Goal: Use online tool/utility: Utilize a website feature to perform a specific function

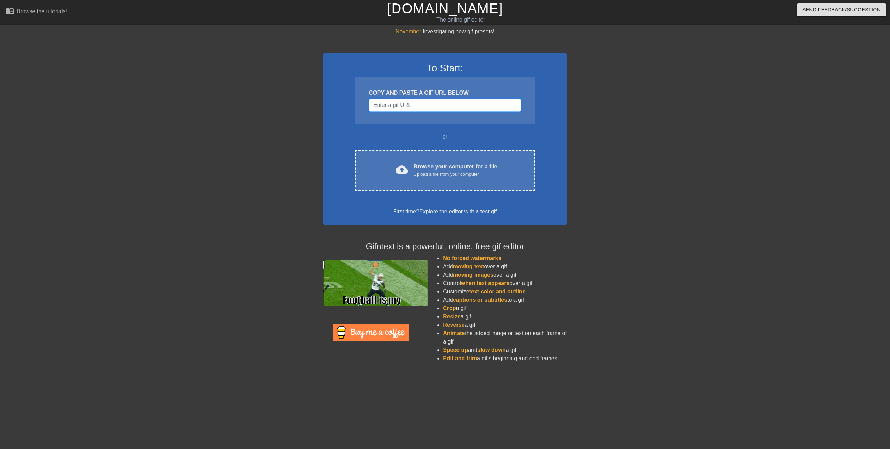
click at [402, 106] on input "Username" at bounding box center [445, 104] width 152 height 13
paste input "[URL][DOMAIN_NAME][PERSON_NAME]"
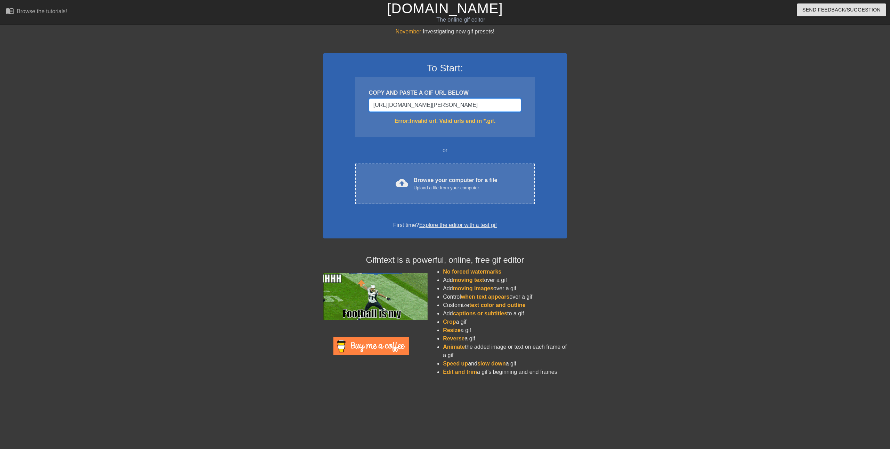
type input "[URL][DOMAIN_NAME][PERSON_NAME]"
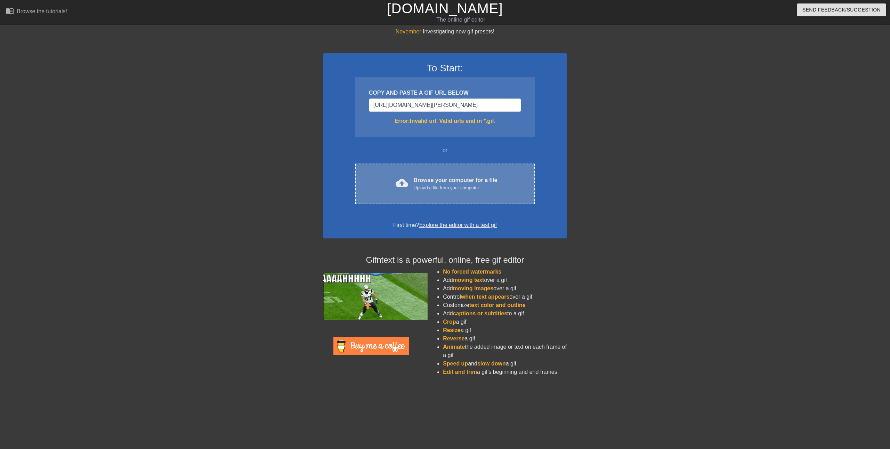
click at [438, 189] on div "Upload a file from your computer" at bounding box center [456, 187] width 84 height 7
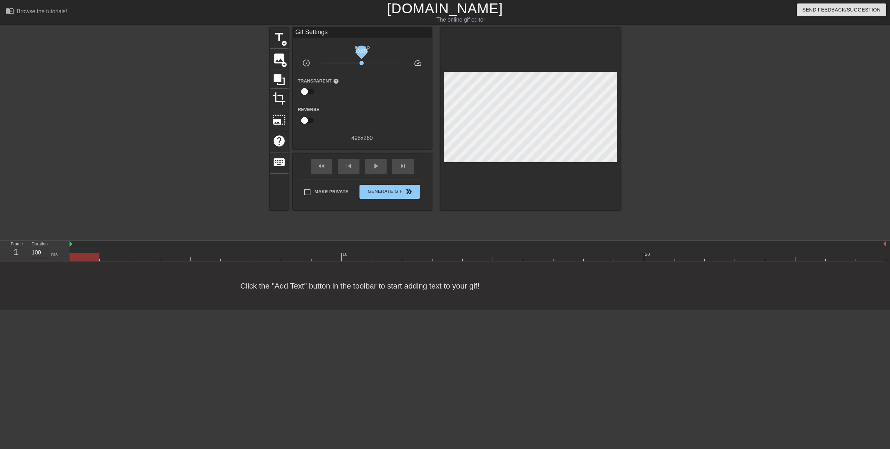
drag, startPoint x: 365, startPoint y: 63, endPoint x: 362, endPoint y: 64, distance: 4.0
click at [362, 64] on span "x0.966" at bounding box center [362, 63] width 82 height 8
click at [275, 39] on span "title" at bounding box center [279, 37] width 13 height 13
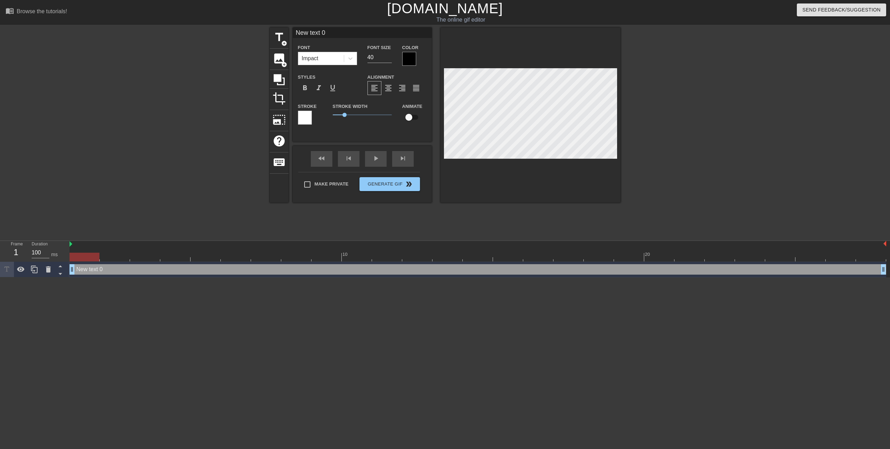
click at [408, 61] on div at bounding box center [409, 59] width 14 height 14
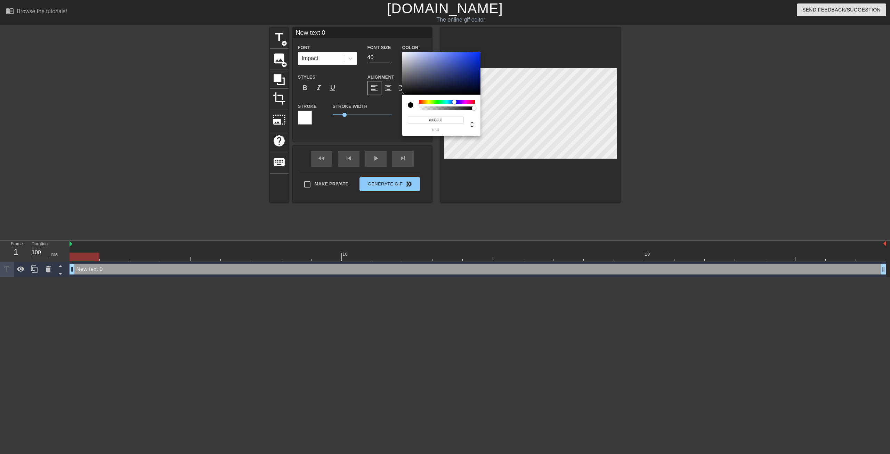
drag, startPoint x: 451, startPoint y: 103, endPoint x: 454, endPoint y: 103, distance: 3.5
click at [454, 103] on div at bounding box center [447, 101] width 56 height 3
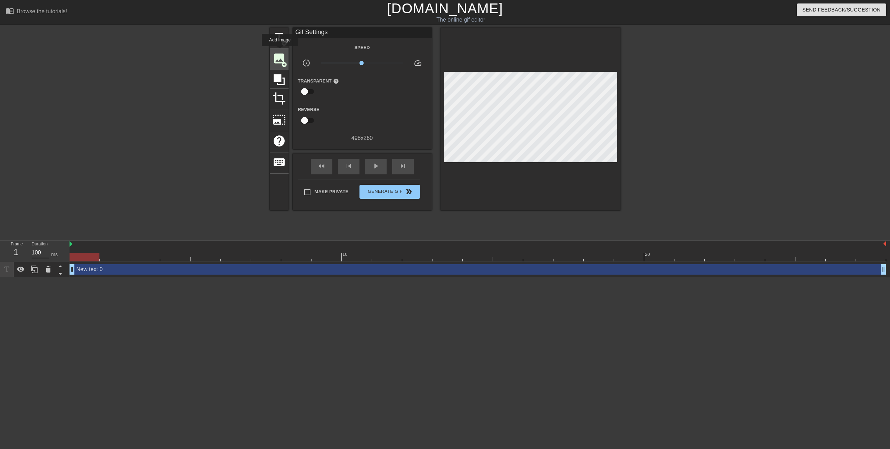
click at [279, 51] on div "image add_circle" at bounding box center [279, 59] width 19 height 21
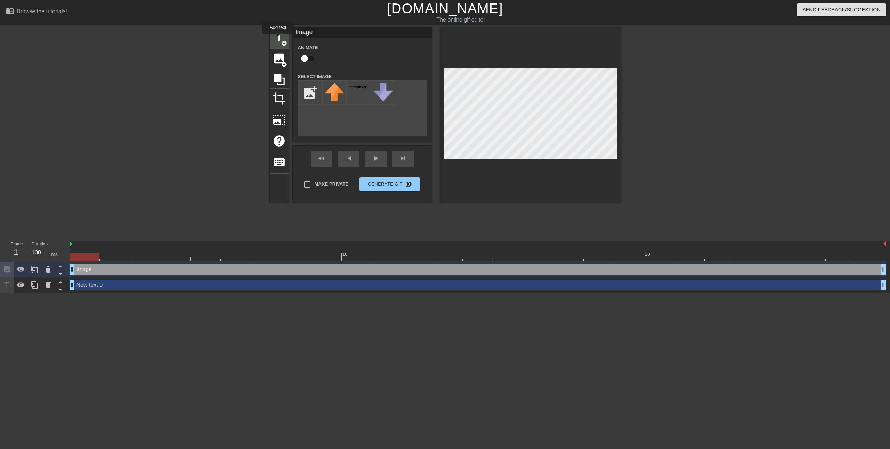
click at [278, 39] on span "title" at bounding box center [279, 37] width 13 height 13
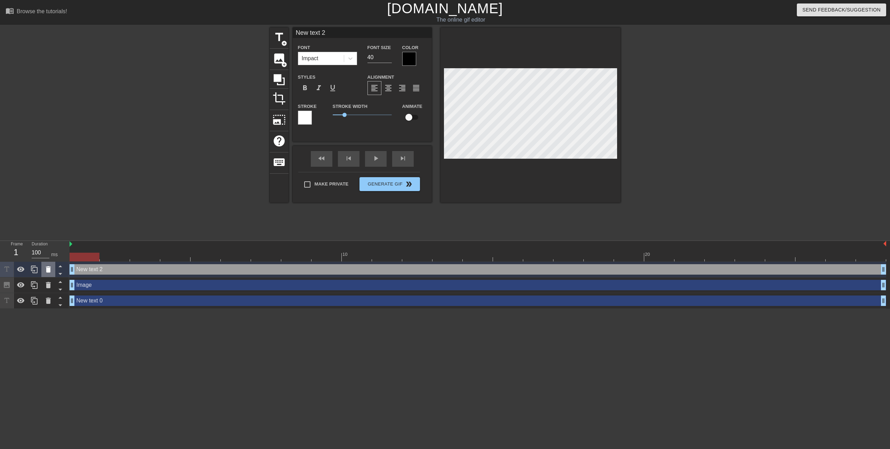
click at [49, 268] on icon at bounding box center [48, 269] width 5 height 6
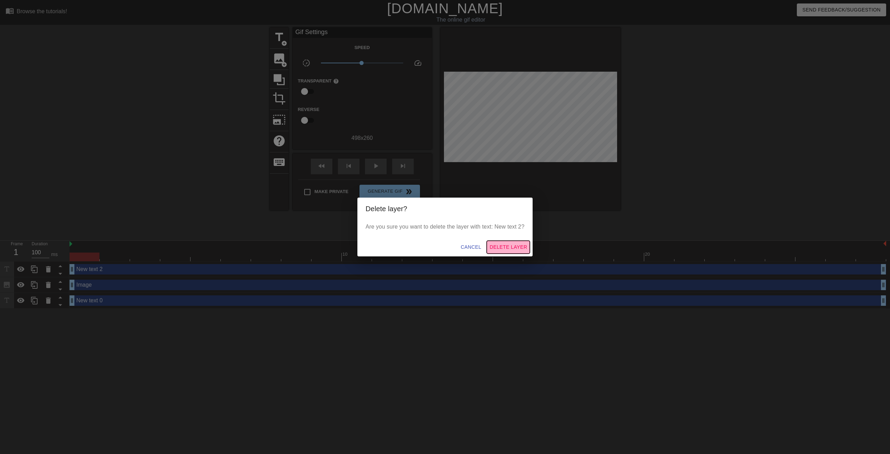
click at [498, 246] on span "Delete Layer" at bounding box center [509, 247] width 38 height 9
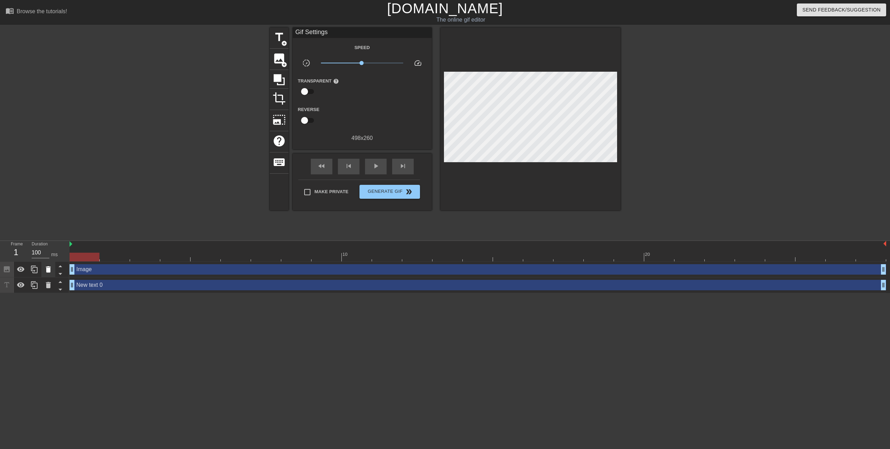
click at [50, 270] on icon at bounding box center [48, 269] width 5 height 6
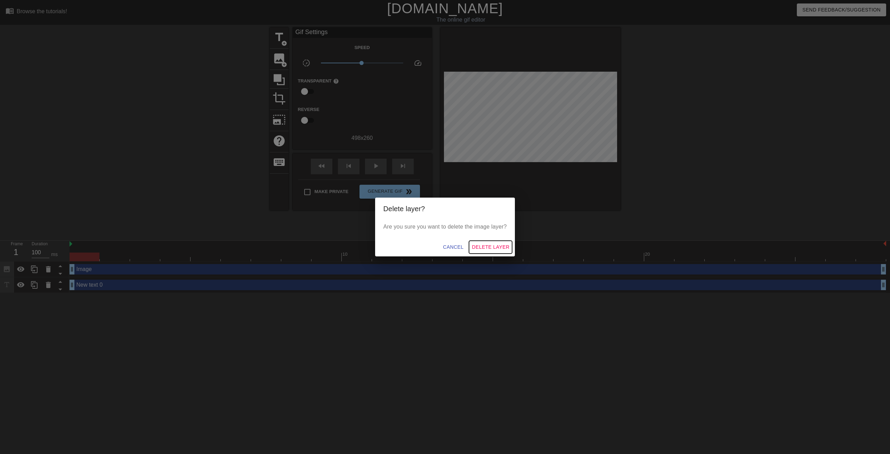
click at [481, 247] on span "Delete Layer" at bounding box center [491, 247] width 38 height 9
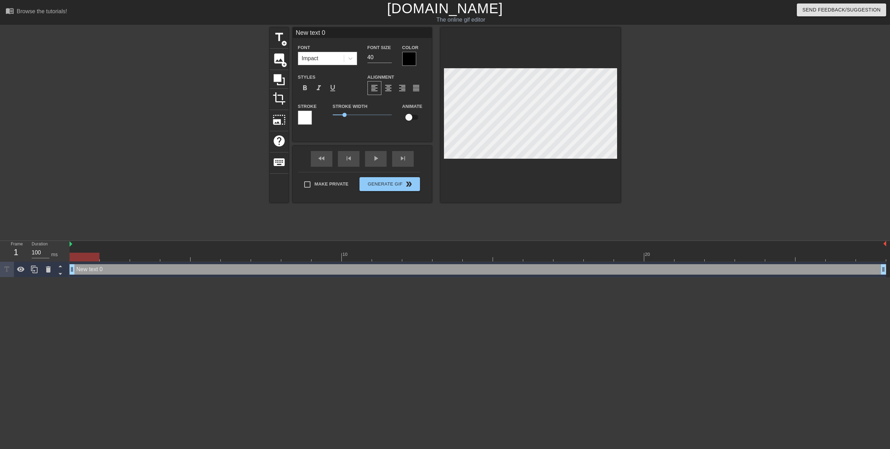
click at [413, 59] on div at bounding box center [409, 59] width 14 height 14
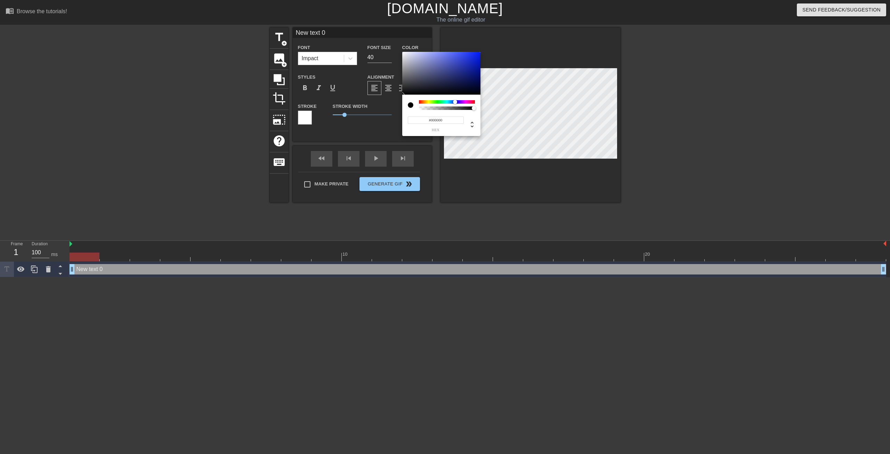
drag, startPoint x: 449, startPoint y: 102, endPoint x: 455, endPoint y: 103, distance: 6.0
click at [455, 103] on div at bounding box center [447, 101] width 56 height 3
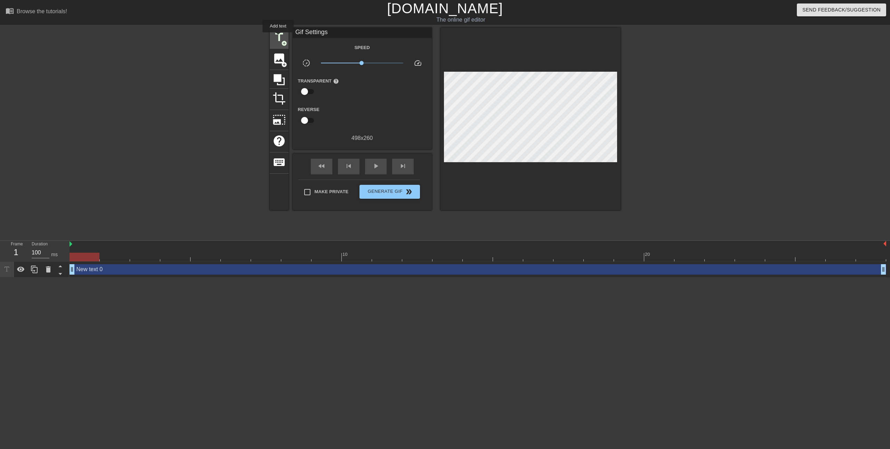
click at [277, 37] on span "title" at bounding box center [279, 37] width 13 height 13
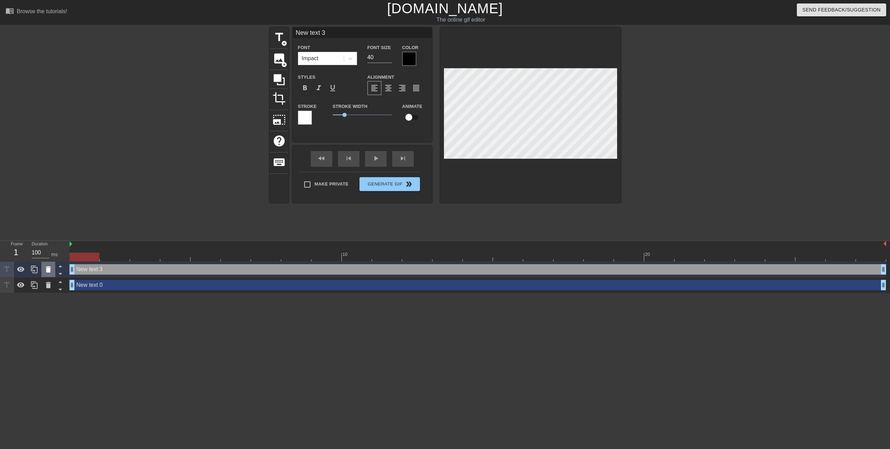
click at [47, 271] on icon at bounding box center [48, 269] width 5 height 6
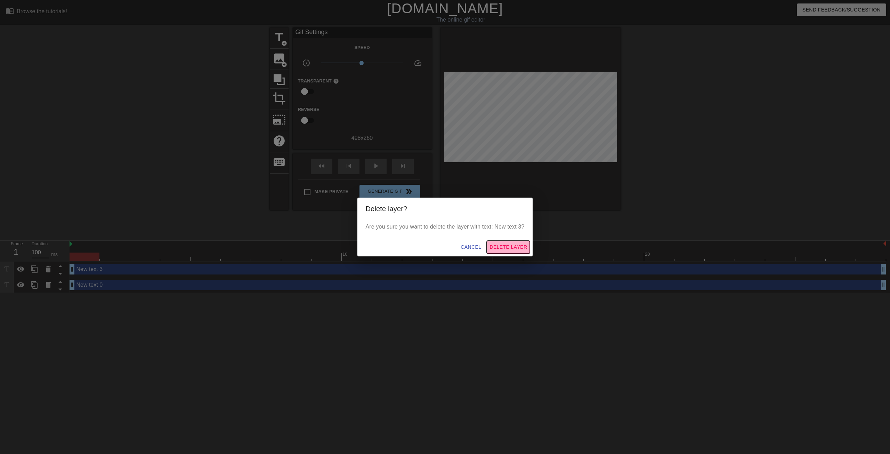
drag, startPoint x: 505, startPoint y: 244, endPoint x: 513, endPoint y: 166, distance: 78.3
click at [505, 244] on span "Delete Layer" at bounding box center [509, 247] width 38 height 9
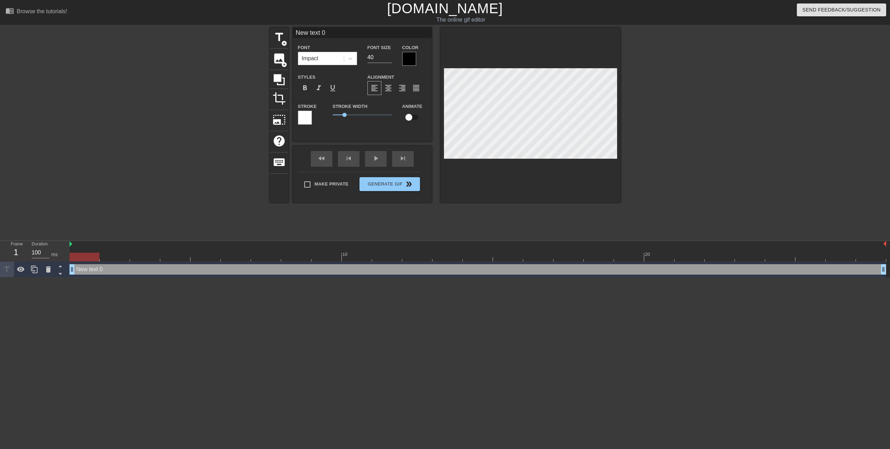
click at [406, 58] on div at bounding box center [409, 59] width 14 height 14
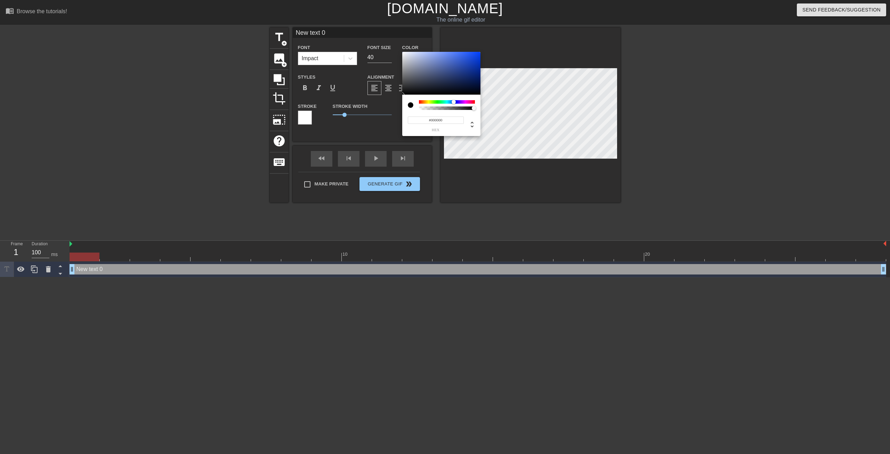
click at [454, 100] on div at bounding box center [447, 101] width 56 height 3
click at [454, 100] on div at bounding box center [454, 102] width 4 height 4
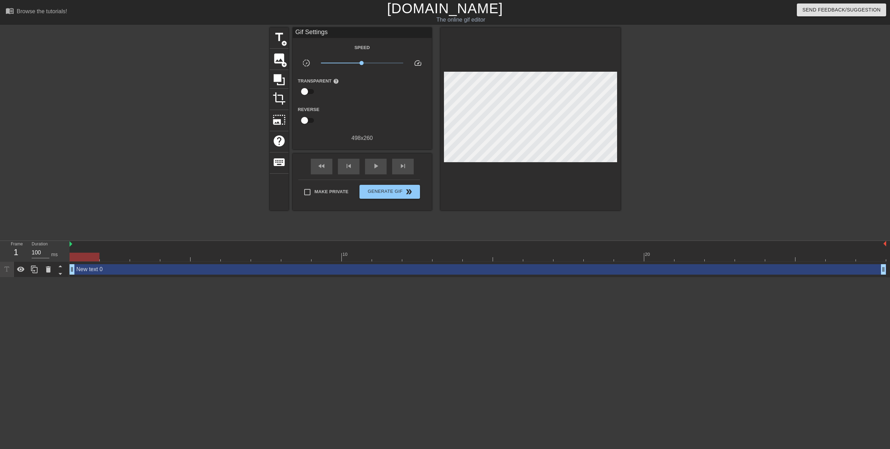
click at [82, 267] on div "New text 0 drag_handle drag_handle" at bounding box center [478, 269] width 817 height 10
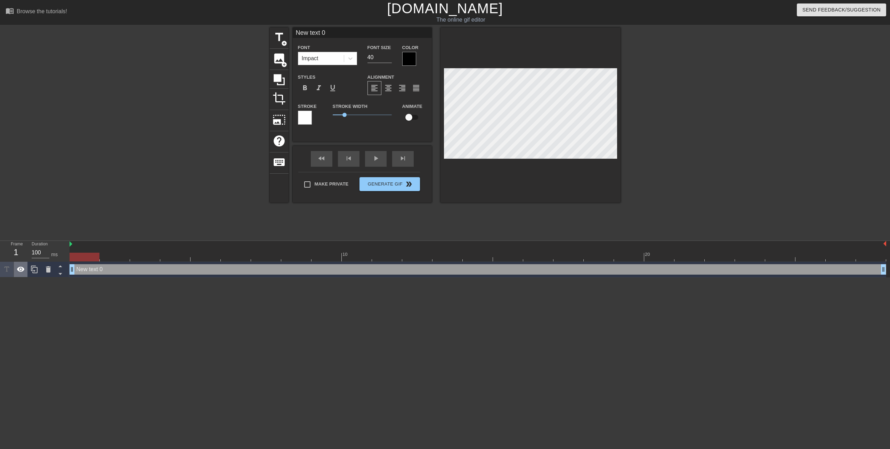
click at [25, 269] on div at bounding box center [21, 268] width 14 height 15
click at [21, 272] on icon at bounding box center [21, 269] width 8 height 7
type input "New text"
type textarea "New text"
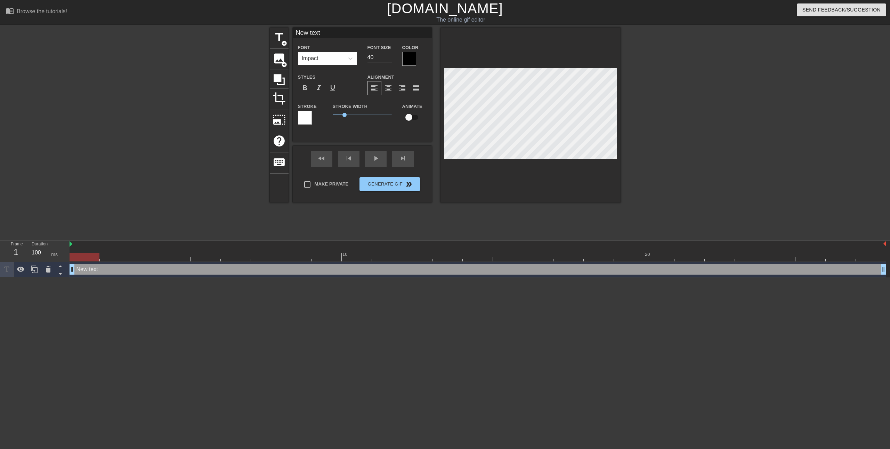
type input "New text"
type textarea "New text"
type input "New tex"
type textarea "New tex"
type input "New te"
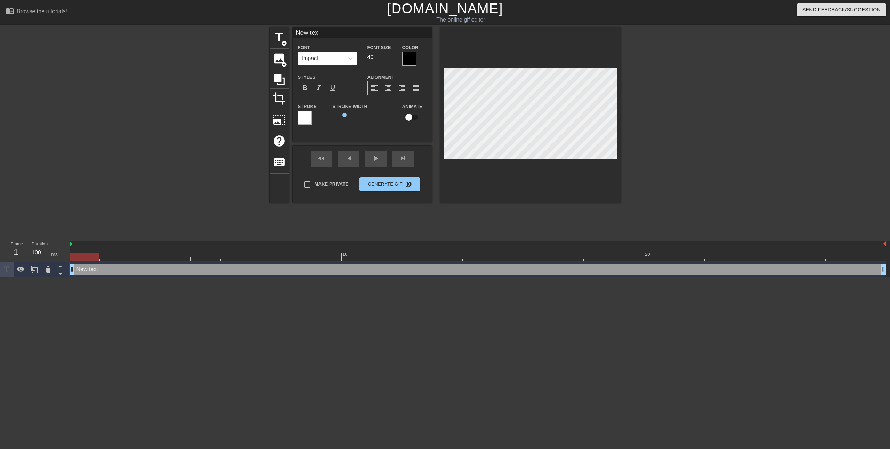
type textarea "New te"
type input "New t"
type textarea "New t"
type input "New"
type textarea "New"
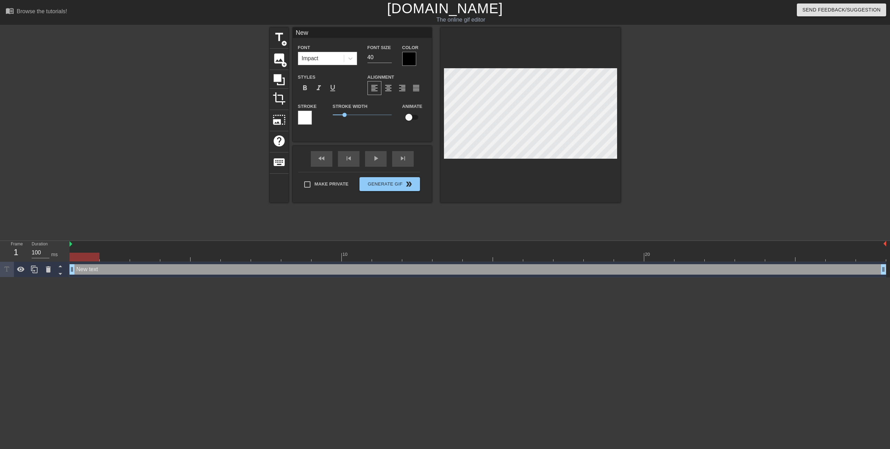
type input "New"
type textarea "New"
type input "Ne"
type textarea "Ne"
type input "N"
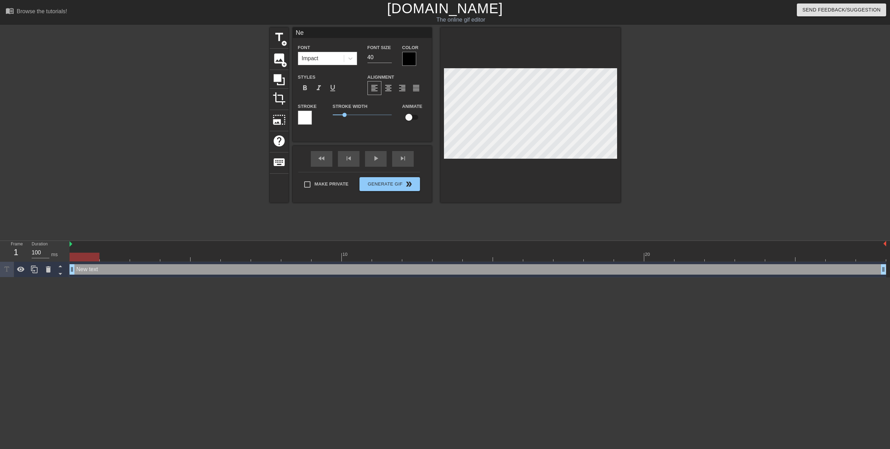
type textarea "N"
type input "O"
type textarea "O"
type input "OF"
type textarea "OF"
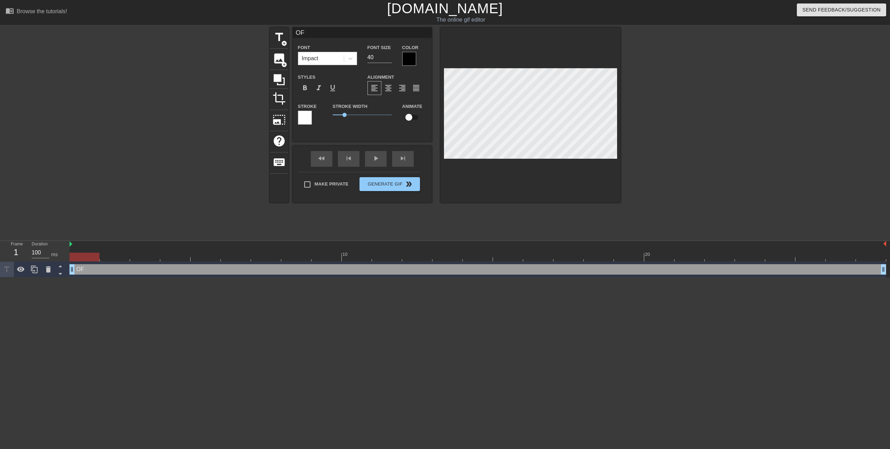
type input "O"
type textarea "O"
type input "OT"
type textarea "OT"
type input "OTF"
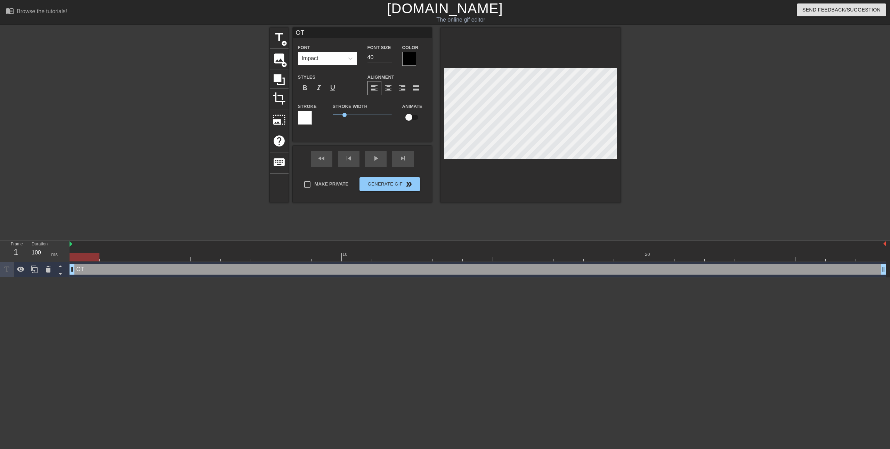
type textarea "OTF"
type input "OTF"
type textarea "OTF"
type input "OTF A"
type textarea "OTF A"
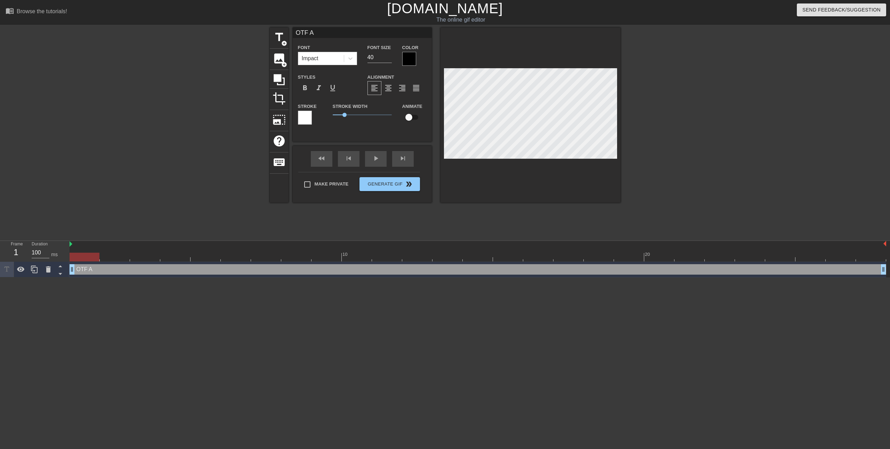
type input "OTF AB"
type textarea "OTF AB"
type input "OTF ABO"
type textarea "OTF ABO"
type input "OTF ABOV"
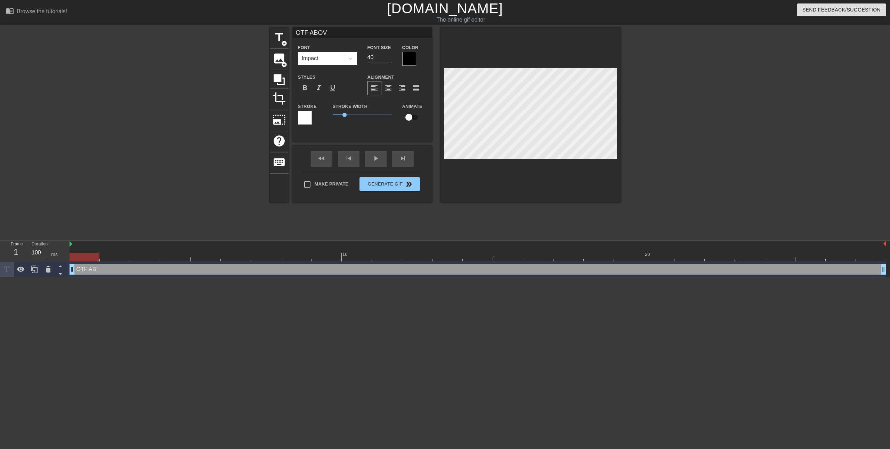
type textarea "OTF ABOV"
type input "OTF ABOVE"
type textarea "OTF ABOVE"
type input "OTF ABOVE"
type textarea "OTF ABOVE"
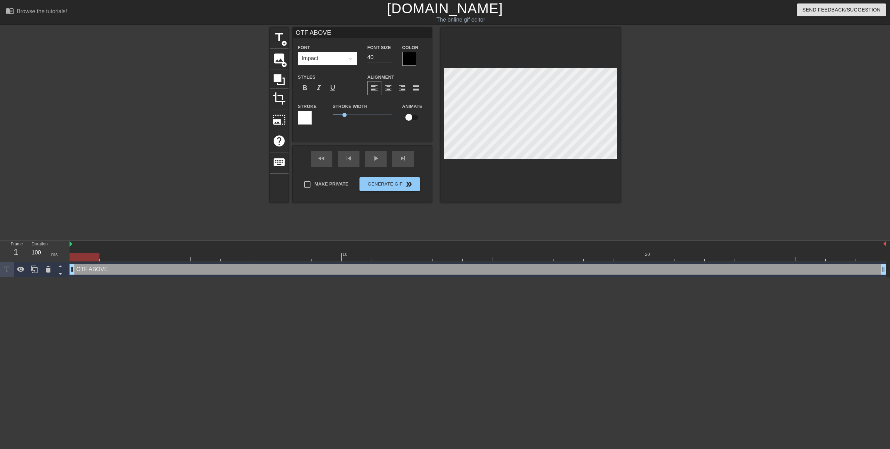
type input "OTF ABOVE A"
type textarea "OTF ABOVE A"
type input "OTF ABOVE AL"
type textarea "OTF ABOVE AL"
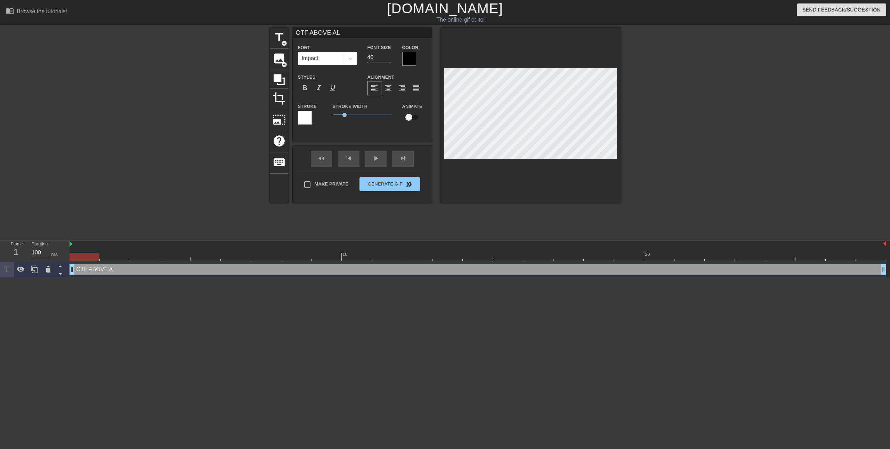
type input "OTF ABOVE ALL"
type textarea "OTF ABOVE ALL"
type input "OTF ABOVE ALL"
type textarea "OTF ABOVE ALL"
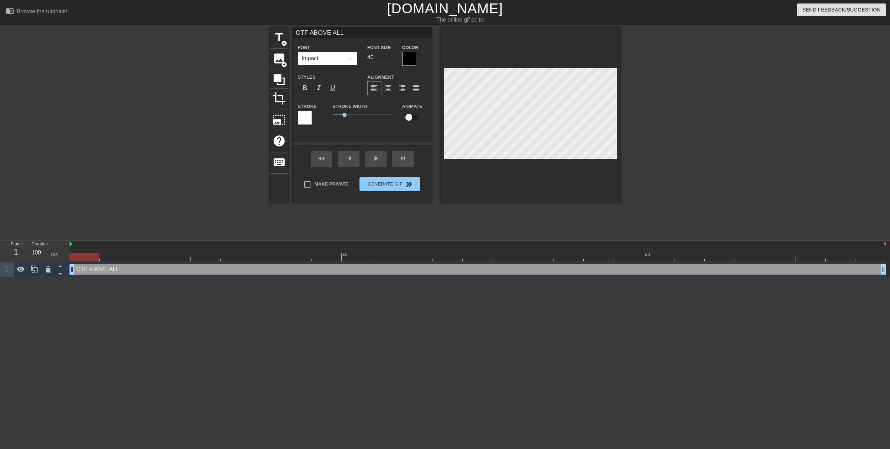
type input "OTF ABOVE ALL🥶"
type textarea "OTF ABOVE ALL🥶"
type input "OTF ABOVE ALL"
type textarea "OTF ABOVE ALL"
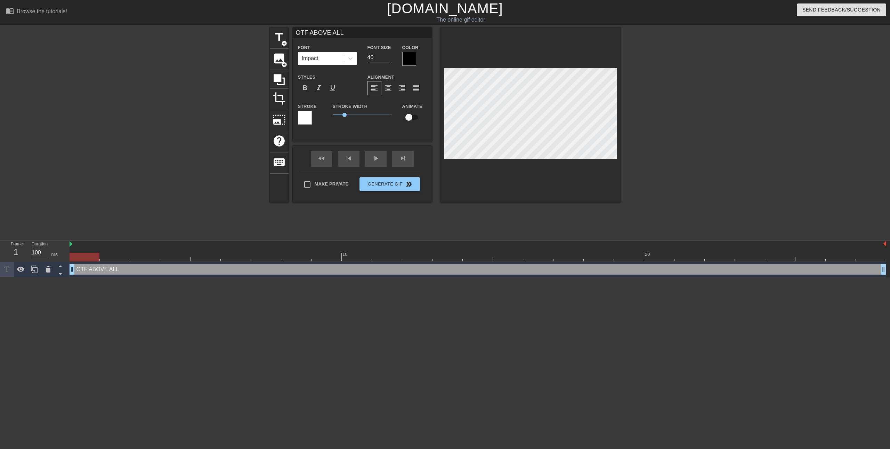
scroll to position [1, 3]
type input "OTF ABOVE ALL"
type textarea "OTF ABOVE ALL"
click at [407, 56] on div at bounding box center [409, 59] width 14 height 14
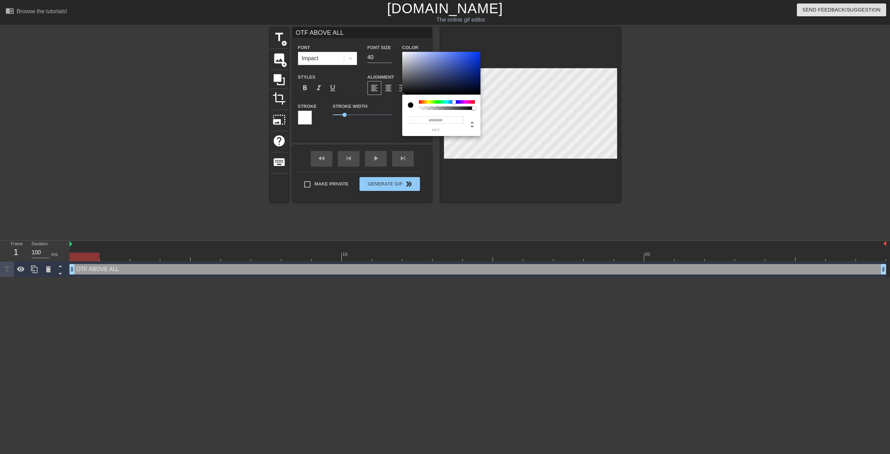
click at [454, 102] on div at bounding box center [447, 101] width 56 height 3
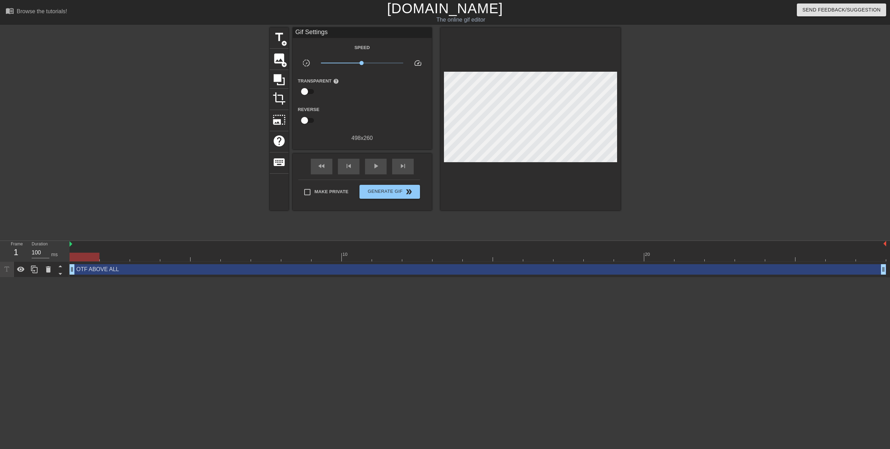
drag, startPoint x: 341, startPoint y: 33, endPoint x: 331, endPoint y: 41, distance: 12.4
drag, startPoint x: 331, startPoint y: 41, endPoint x: 311, endPoint y: 48, distance: 21.6
click at [311, 48] on div "Speed" at bounding box center [362, 47] width 139 height 9
click at [50, 266] on icon at bounding box center [48, 269] width 8 height 8
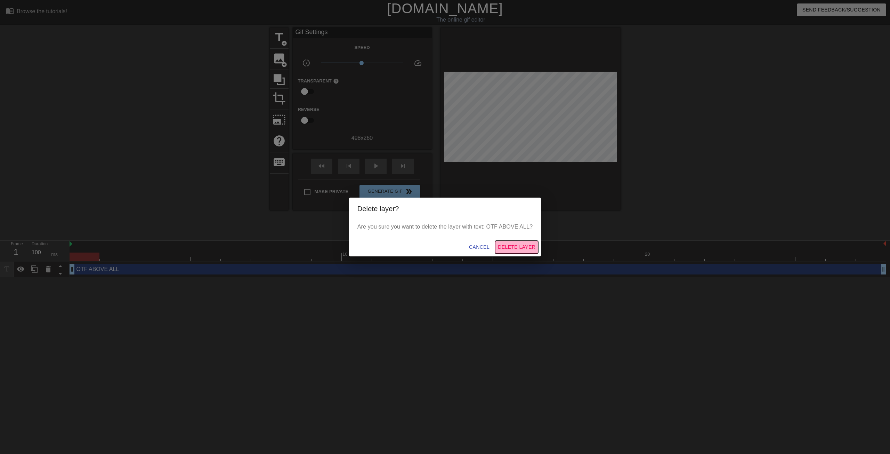
click at [523, 245] on span "Delete Layer" at bounding box center [517, 247] width 38 height 9
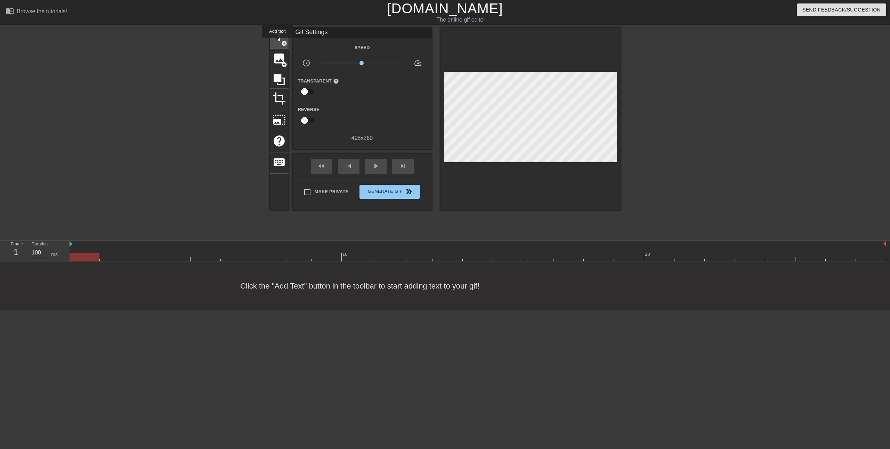
click at [277, 42] on span "title" at bounding box center [279, 37] width 13 height 13
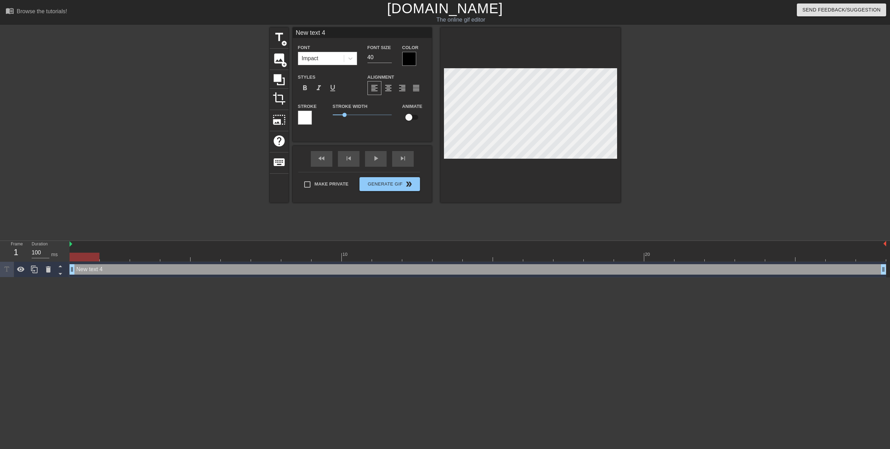
click at [403, 57] on div at bounding box center [409, 59] width 14 height 14
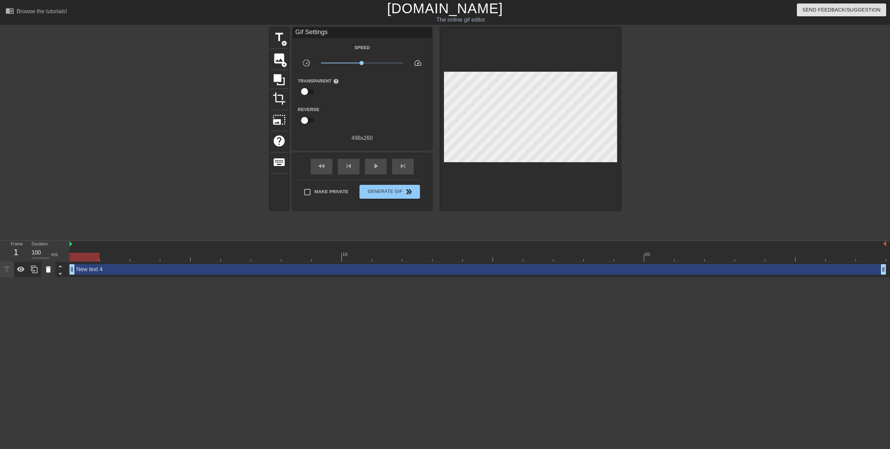
click at [43, 268] on div at bounding box center [48, 268] width 14 height 15
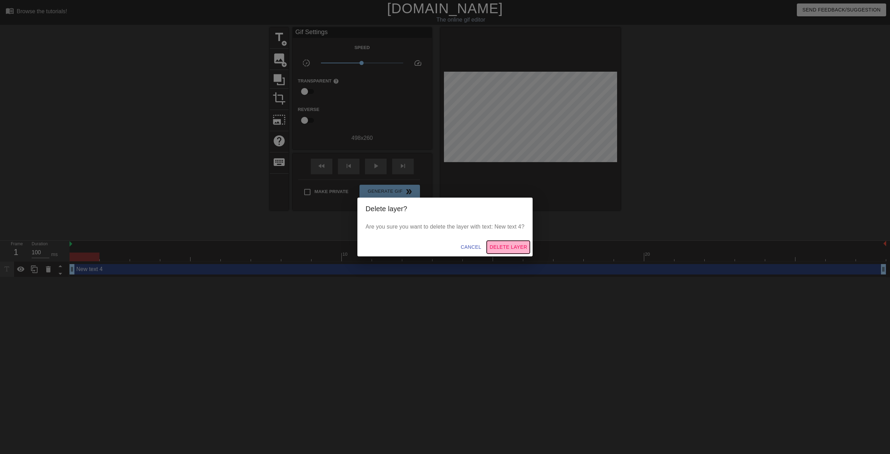
click at [522, 251] on span "Delete Layer" at bounding box center [509, 247] width 38 height 9
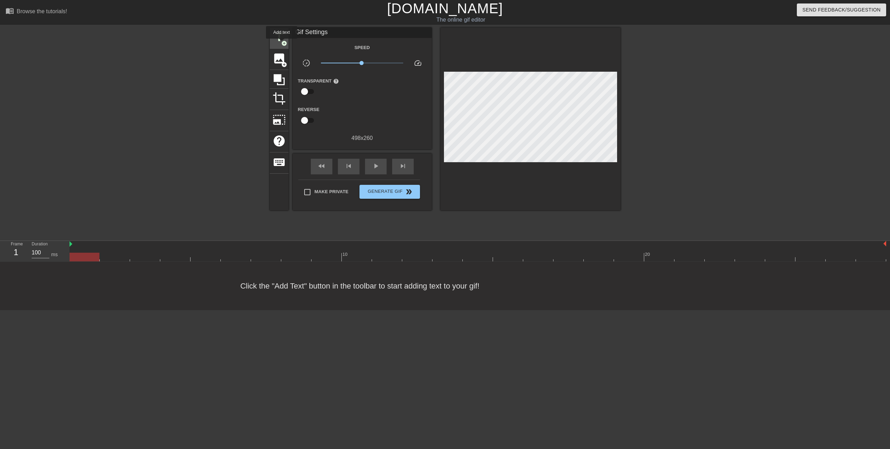
click at [282, 43] on span "add_circle" at bounding box center [284, 43] width 6 height 6
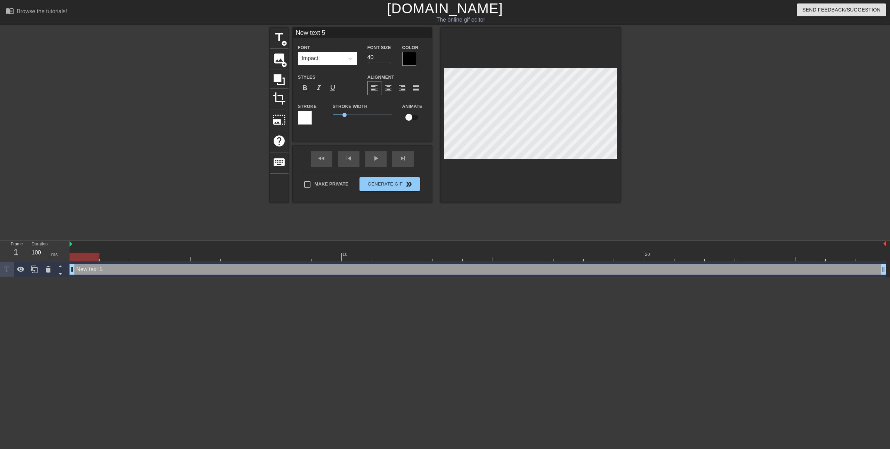
click at [407, 53] on div at bounding box center [409, 59] width 14 height 14
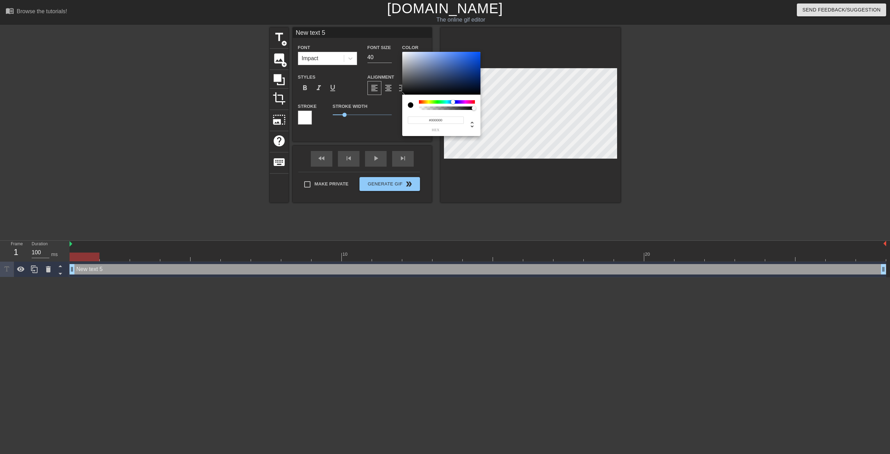
click at [453, 101] on div at bounding box center [447, 101] width 56 height 3
click at [457, 101] on div at bounding box center [457, 102] width 4 height 4
click at [455, 102] on div at bounding box center [455, 102] width 4 height 4
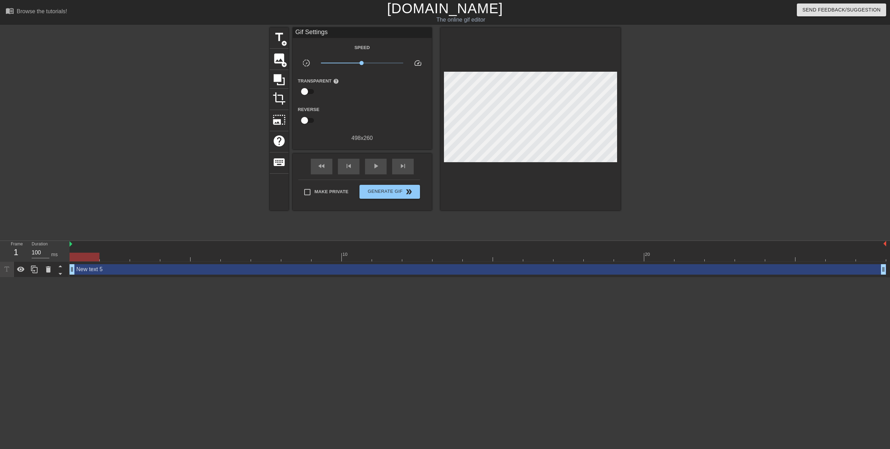
drag, startPoint x: 345, startPoint y: 114, endPoint x: 351, endPoint y: 114, distance: 5.6
click at [88, 269] on div "New text 5 drag_handle drag_handle" at bounding box center [478, 269] width 817 height 10
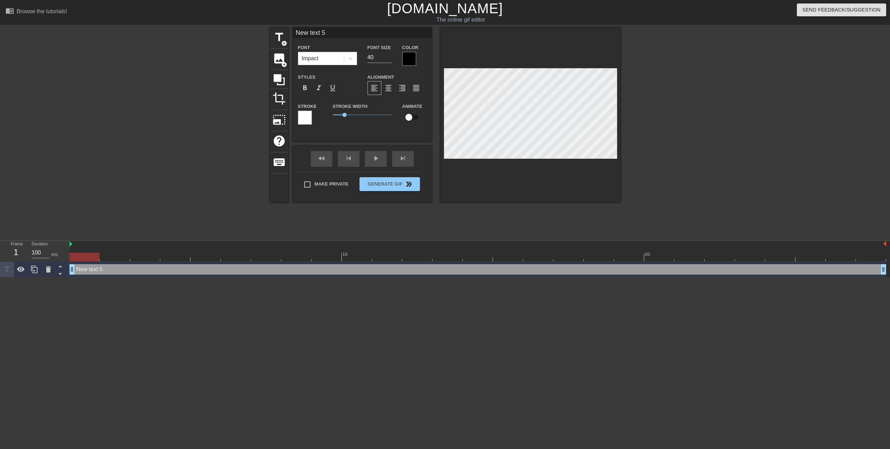
drag, startPoint x: 117, startPoint y: 271, endPoint x: 112, endPoint y: 270, distance: 5.3
click at [116, 271] on div "New text 5 drag_handle drag_handle" at bounding box center [478, 269] width 817 height 10
type input "New text"
type textarea "New text"
type input "New text"
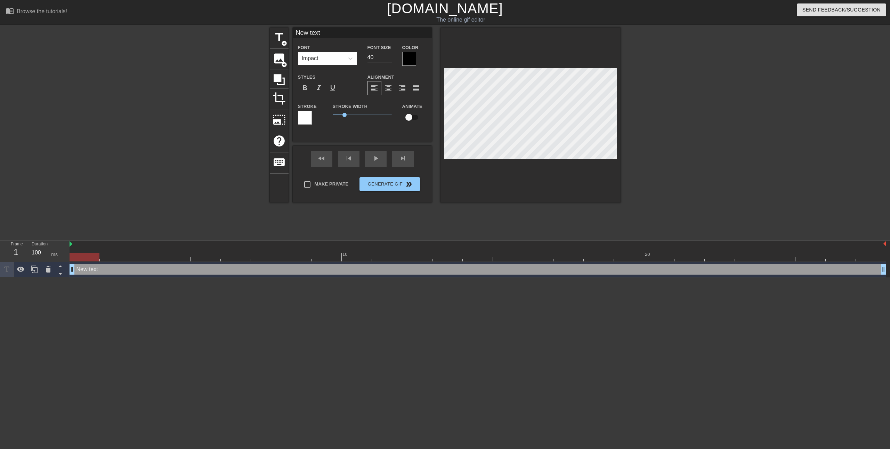
type textarea "New text"
type input "New tex"
type textarea "New tex"
type input "New te"
type textarea "New te"
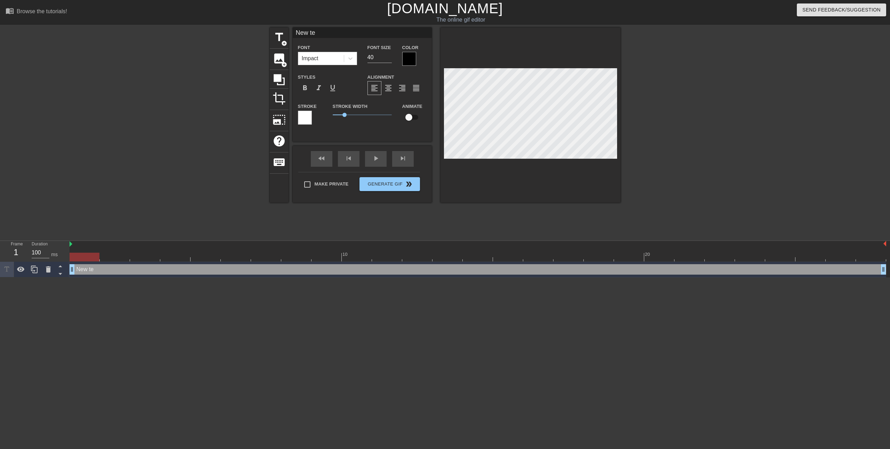
type input "New t"
type textarea "New t"
type input "New"
type textarea "New"
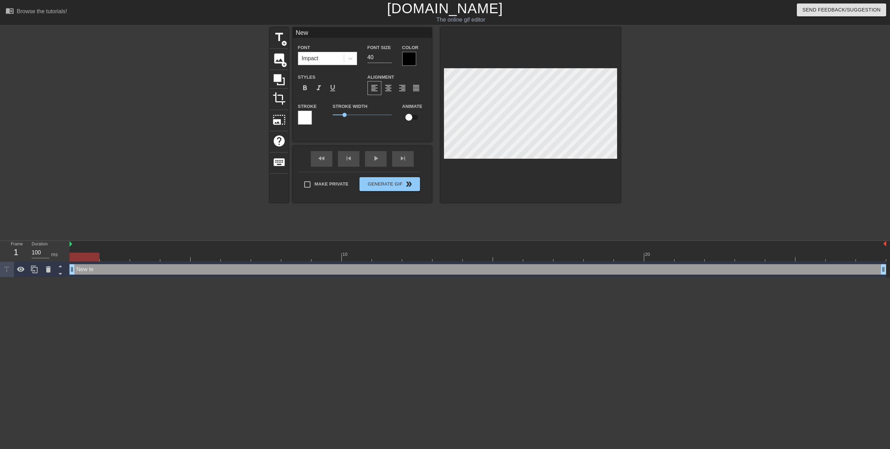
type input "New"
type textarea "New"
type input "Ne"
type textarea "Ne"
type input "N"
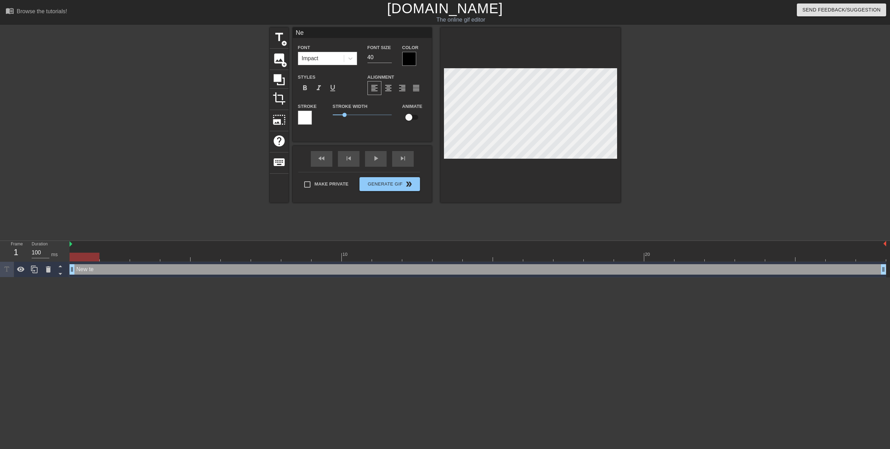
type textarea "N"
type input "O"
type textarea "O"
type input "OT"
type textarea "OT"
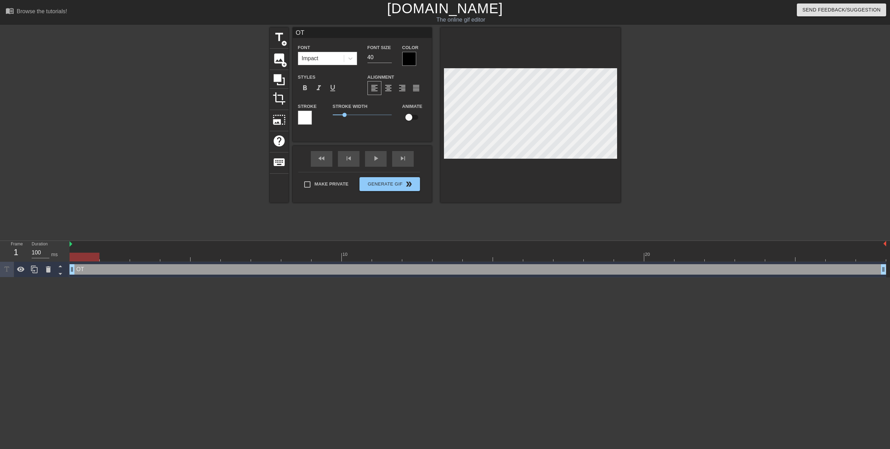
type input "OTF"
type textarea "OTF"
type input "OTF"
type textarea "OTF"
type input "OTF A"
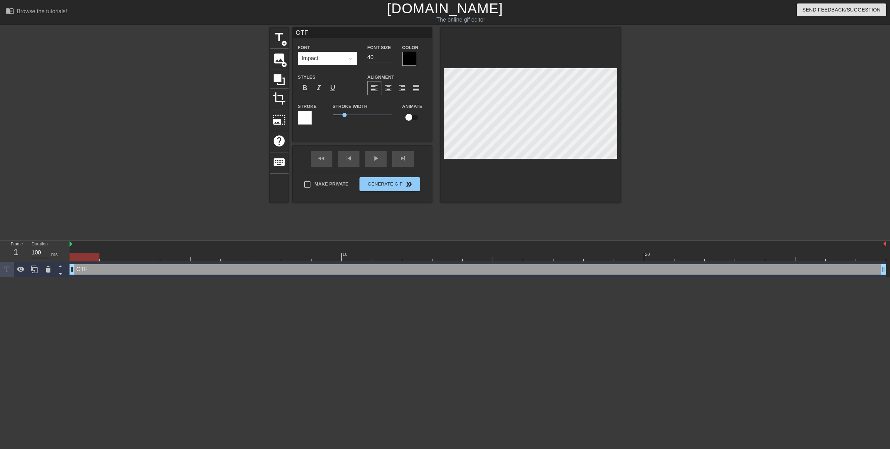
type textarea "OTF A"
type input "OTF AB"
type textarea "OTF AB"
type input "OTF ABO"
type textarea "OTF ABO"
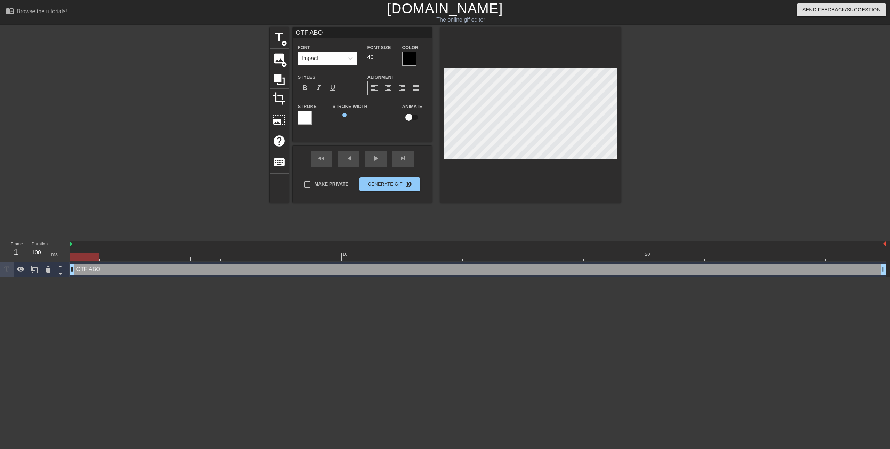
type input "OTF ABOV"
type textarea "OTF ABOV"
type input "OTF ABOVE"
type textarea "OTF ABOVE"
type input "OTF ABOVE"
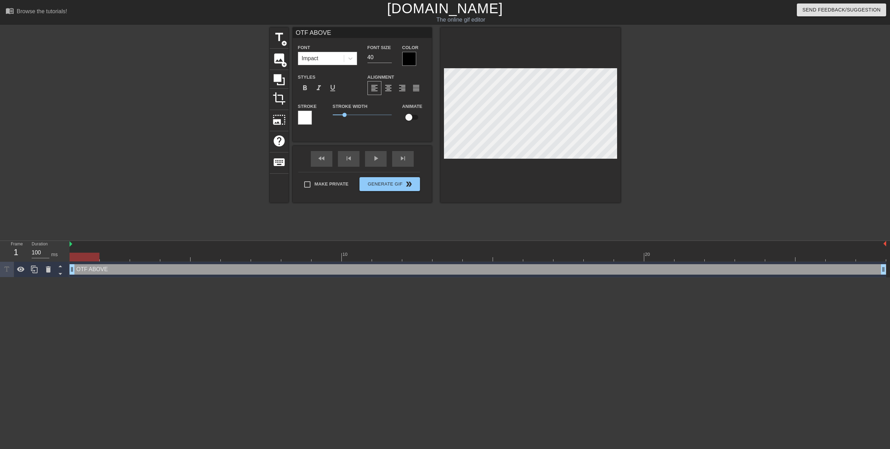
type textarea "OTF ABOVE"
type input "OTF ABOVE A"
type textarea "OTF ABOVE A"
type input "OTF ABOVE AL"
type textarea "OTF ABOVE AL"
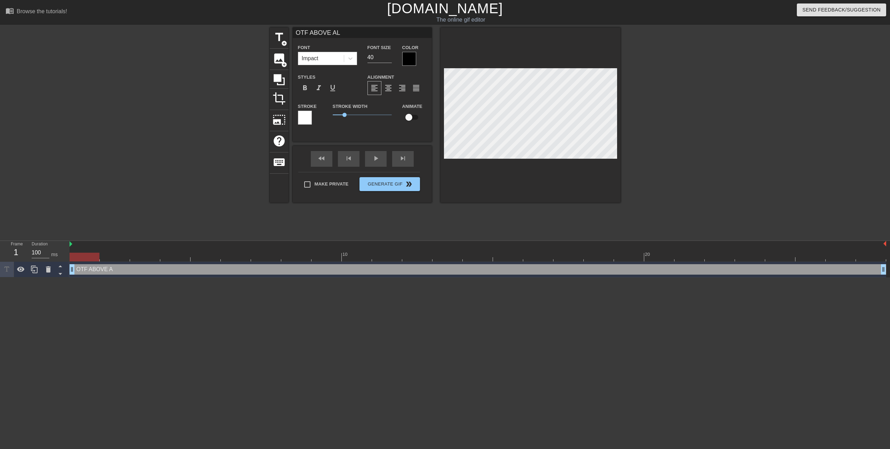
scroll to position [1, 2]
type input "OTF ABOVE ALL"
type textarea "OTF ABOVE ALL"
drag, startPoint x: 345, startPoint y: 114, endPoint x: 346, endPoint y: 120, distance: 6.0
click at [346, 120] on div "Stroke Width 1.1" at bounding box center [363, 116] width 70 height 29
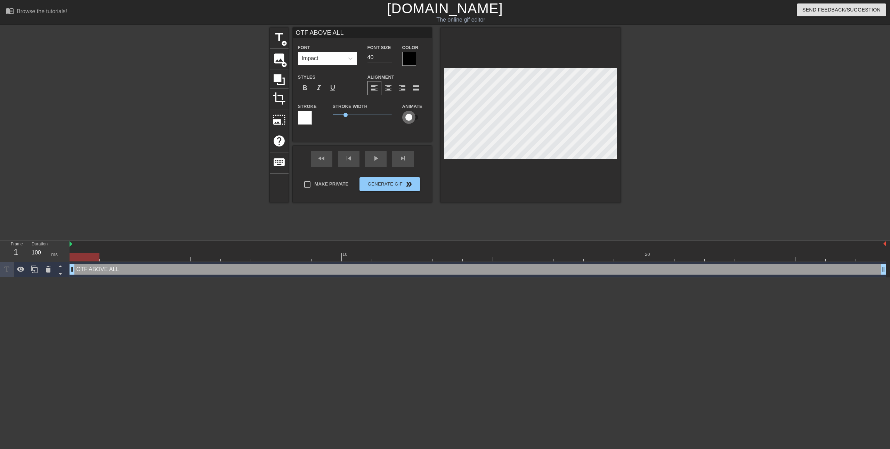
click at [408, 118] on input "checkbox" at bounding box center [409, 117] width 40 height 13
click at [417, 115] on input "checkbox" at bounding box center [416, 117] width 40 height 13
checkbox input "false"
click at [326, 58] on div "Impact" at bounding box center [321, 58] width 46 height 13
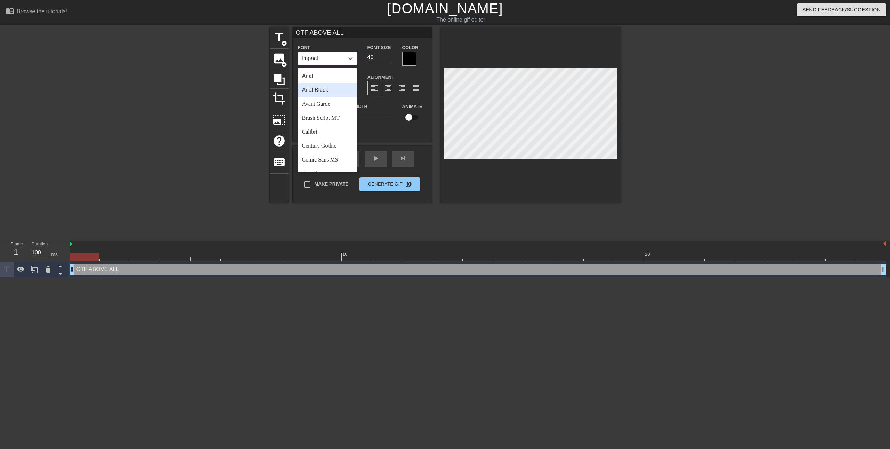
click at [328, 88] on div "Arial Black" at bounding box center [327, 90] width 59 height 14
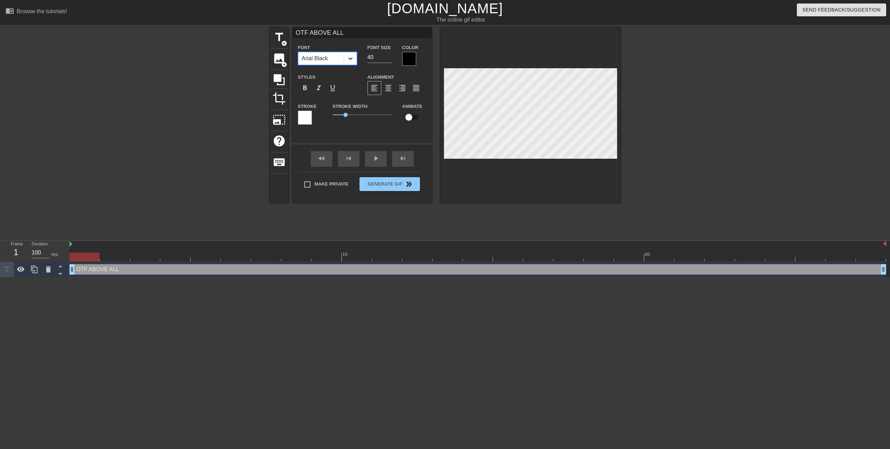
click at [345, 59] on div at bounding box center [350, 58] width 13 height 13
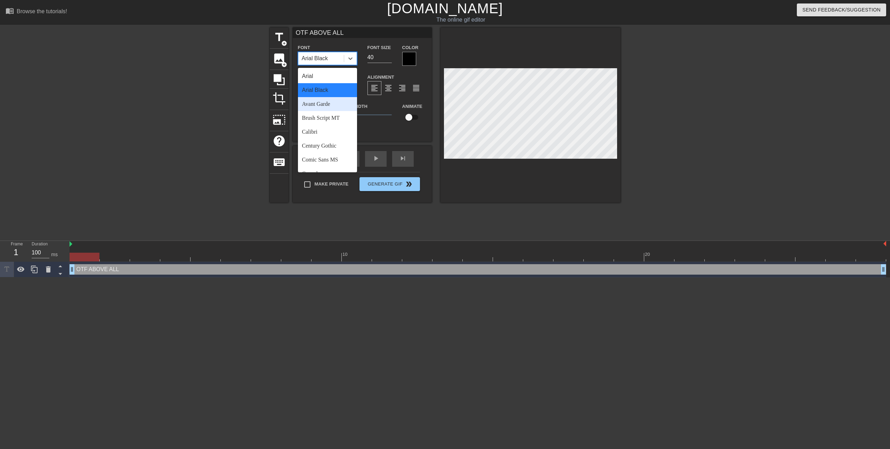
click at [316, 108] on div "Avant Garde" at bounding box center [327, 104] width 59 height 14
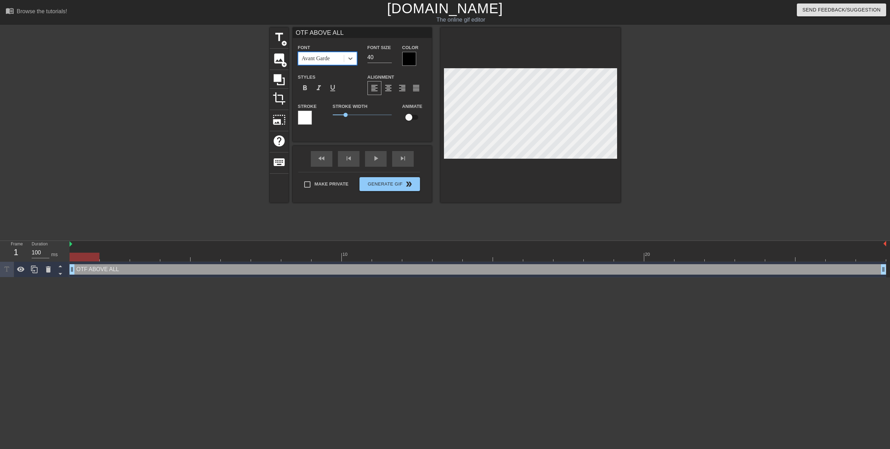
click at [329, 61] on div "Avant Garde" at bounding box center [316, 58] width 28 height 8
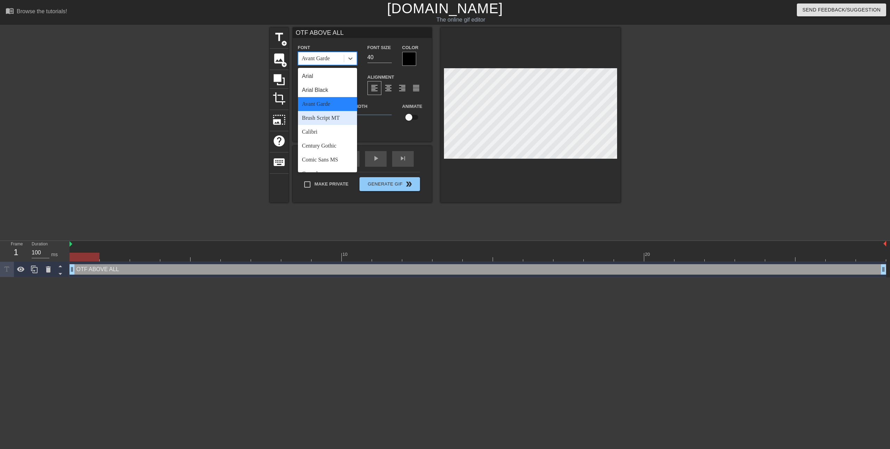
click at [314, 114] on div "Brush Script MT" at bounding box center [327, 118] width 59 height 14
click at [337, 56] on div "Brush Script MT" at bounding box center [321, 58] width 46 height 13
click at [311, 146] on div "Century Gothic" at bounding box center [327, 146] width 59 height 14
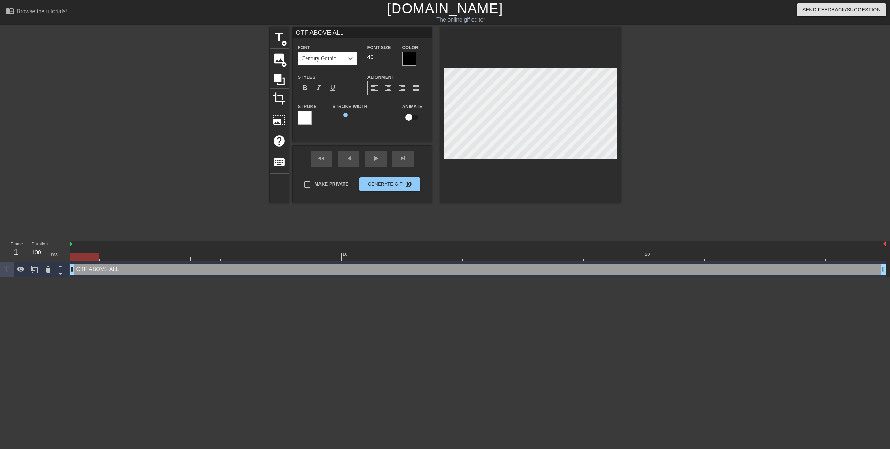
click at [348, 51] on div "Font option Century Gothic, selected. 0 results available. Select is focused ,t…" at bounding box center [327, 54] width 59 height 22
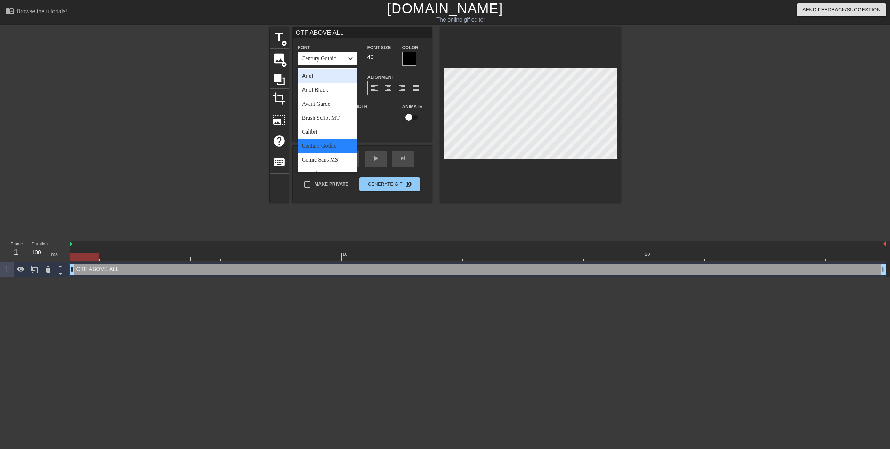
click at [345, 62] on div at bounding box center [350, 58] width 13 height 13
click at [323, 160] on div "Comic Sans MS" at bounding box center [327, 160] width 59 height 14
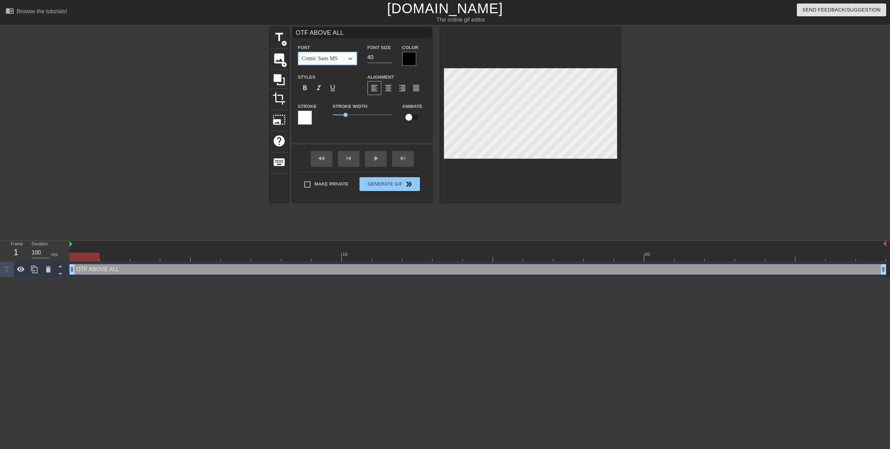
click at [347, 64] on div at bounding box center [350, 58] width 13 height 13
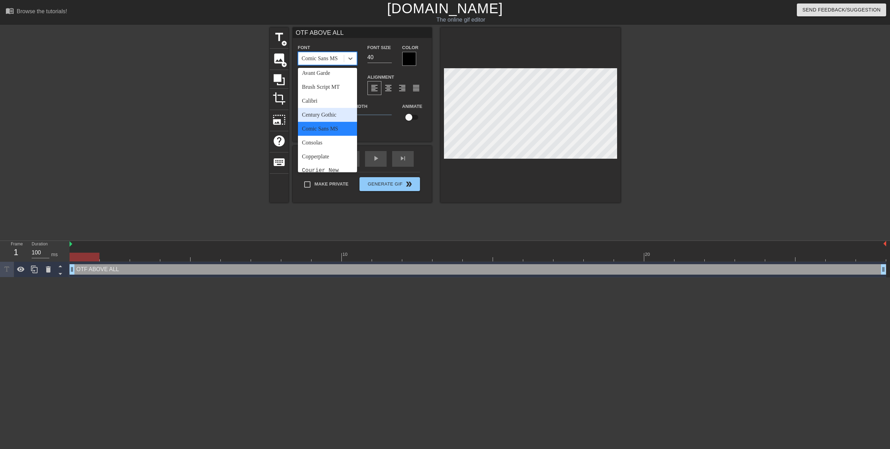
scroll to position [35, 0]
click at [329, 142] on div "Consolas" at bounding box center [327, 139] width 59 height 14
click at [351, 61] on icon at bounding box center [350, 58] width 7 height 7
click at [329, 152] on div "Copperplate" at bounding box center [327, 153] width 59 height 14
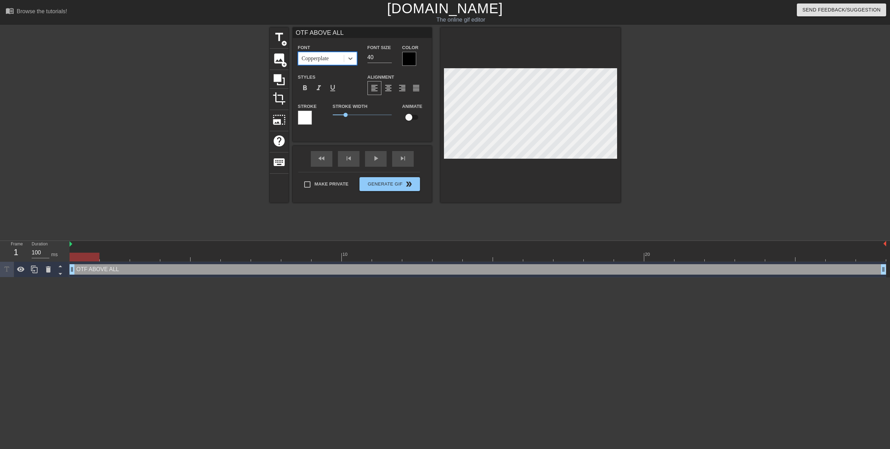
click at [414, 58] on div at bounding box center [409, 59] width 14 height 14
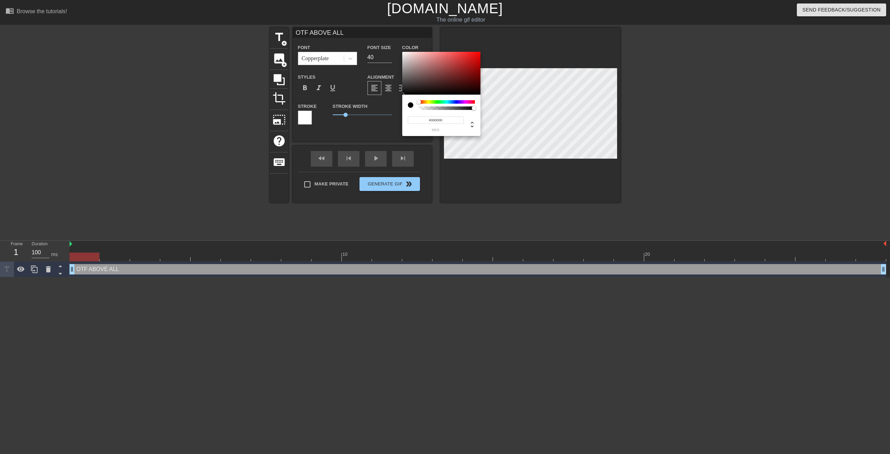
drag, startPoint x: 465, startPoint y: 99, endPoint x: 457, endPoint y: 103, distance: 9.3
click at [460, 102] on div "#000000 hex" at bounding box center [441, 115] width 78 height 41
click at [456, 103] on div at bounding box center [447, 101] width 56 height 3
drag, startPoint x: 427, startPoint y: 63, endPoint x: 422, endPoint y: 59, distance: 6.6
click at [422, 59] on div at bounding box center [441, 73] width 78 height 43
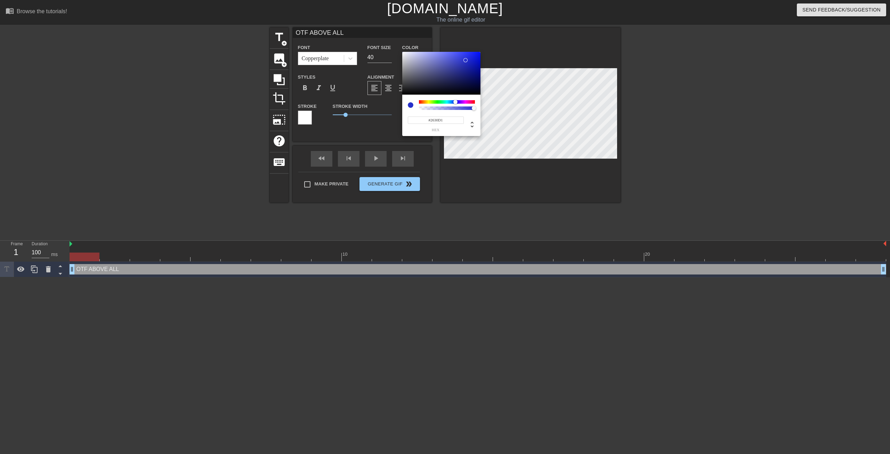
type input "#202BD3"
drag, startPoint x: 441, startPoint y: 59, endPoint x: 468, endPoint y: 59, distance: 27.8
click at [468, 59] on div at bounding box center [441, 73] width 78 height 43
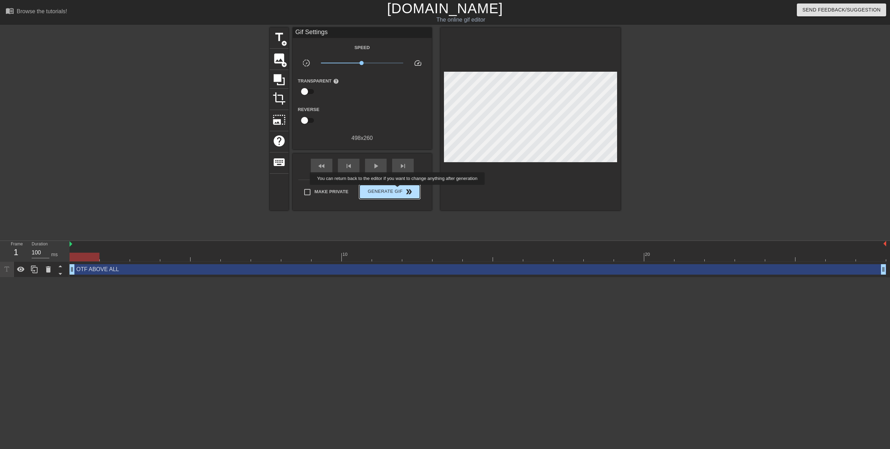
click at [398, 190] on span "Generate Gif double_arrow" at bounding box center [389, 191] width 55 height 8
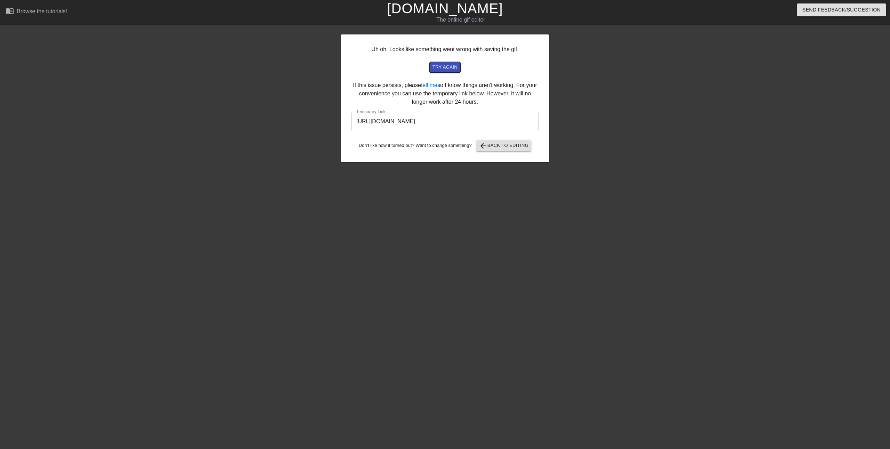
click at [445, 67] on span "try again" at bounding box center [445, 67] width 25 height 8
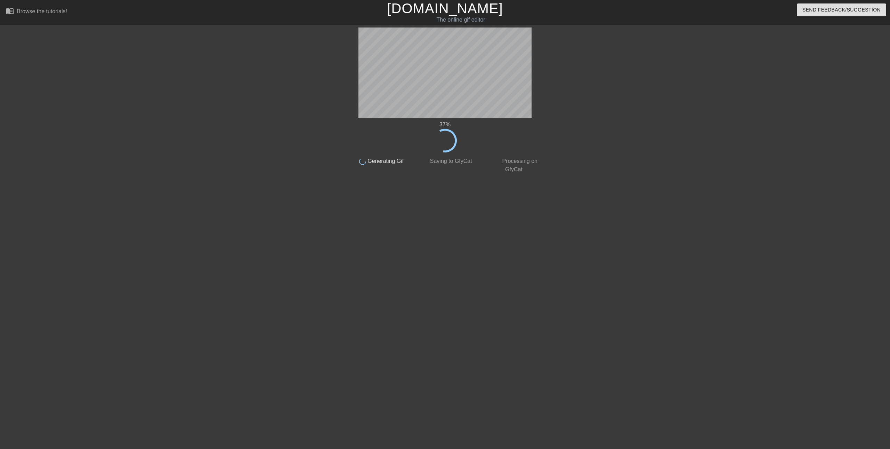
drag, startPoint x: 445, startPoint y: 67, endPoint x: 593, endPoint y: 67, distance: 148.1
click at [593, 67] on div at bounding box center [603, 131] width 104 height 209
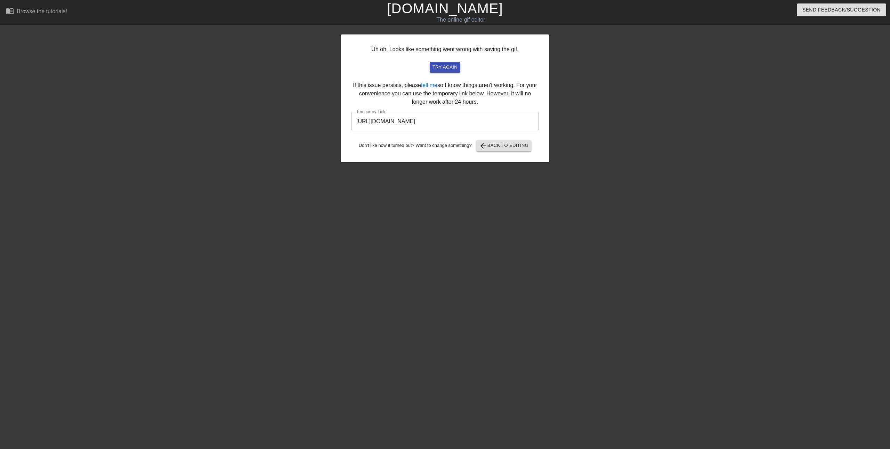
drag, startPoint x: 395, startPoint y: 76, endPoint x: 403, endPoint y: 76, distance: 8.4
